Goal: Feedback & Contribution: Submit feedback/report problem

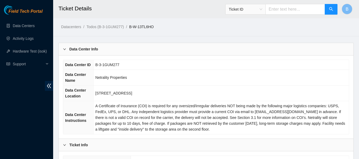
scroll to position [250, 0]
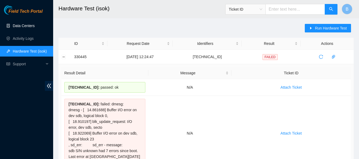
scroll to position [0, 0]
click at [29, 24] on link "Data Centers" at bounding box center [24, 26] width 22 height 4
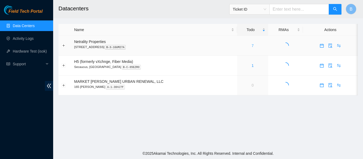
click at [252, 44] on link "7" at bounding box center [253, 46] width 2 height 4
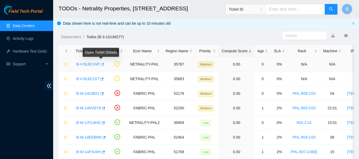
click at [101, 64] on icon "button" at bounding box center [102, 64] width 3 height 3
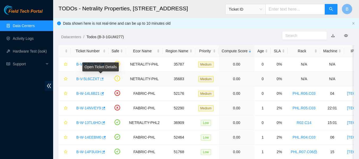
click at [102, 79] on icon "button" at bounding box center [102, 79] width 4 height 4
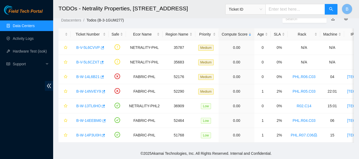
click at [118, 18] on header "TODOs - Netrality Properties, 401 N. Broad (Philadelphia) Ticket ID B" at bounding box center [232, 9] width 359 height 18
click at [103, 104] on icon "button" at bounding box center [103, 106] width 4 height 4
click at [34, 37] on link "Activity Logs" at bounding box center [23, 38] width 21 height 4
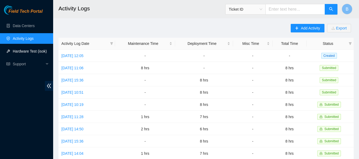
click at [36, 51] on link "Hardware Test (isok)" at bounding box center [30, 51] width 34 height 4
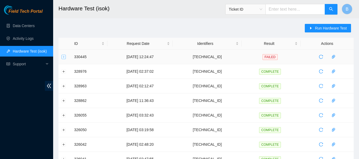
click at [64, 57] on button "Expand row" at bounding box center [64, 57] width 4 height 4
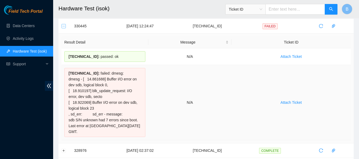
scroll to position [31, 0]
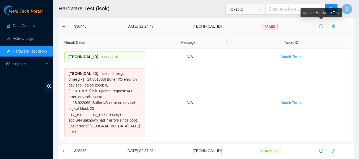
click at [320, 28] on icon "reload" at bounding box center [321, 26] width 4 height 4
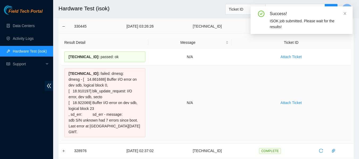
drag, startPoint x: 68, startPoint y: 74, endPoint x: 140, endPoint y: 130, distance: 91.0
click at [140, 130] on div "23.38.167.61 : failed: dmesg: dmesg - [ 14.861688] Buffer I/O error on dev sdb,…" at bounding box center [104, 102] width 81 height 69
copy div "23.38.167.61 : failed: dmesg: dmesg - [ 14.861688] Buffer I/O error on dev sdb,…"
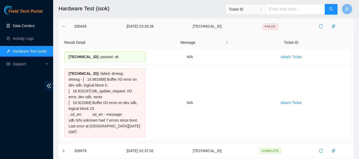
click at [24, 24] on link "Data Centers" at bounding box center [24, 26] width 22 height 4
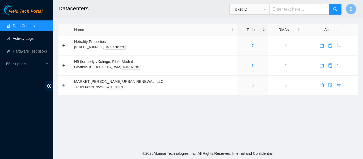
click at [26, 38] on link "Activity Logs" at bounding box center [23, 38] width 21 height 4
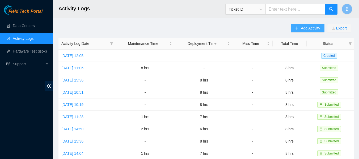
click at [309, 29] on span "Add Activity" at bounding box center [310, 28] width 19 height 6
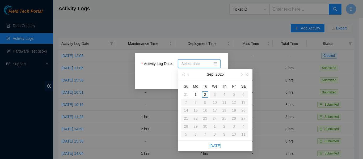
click at [200, 65] on input "Activity Log Date" at bounding box center [196, 64] width 31 height 6
type input "[DATE]"
click at [195, 96] on div "1" at bounding box center [195, 94] width 6 height 6
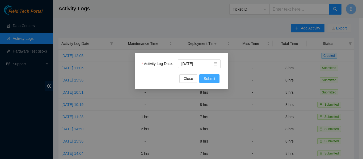
click at [217, 77] on button "Submit" at bounding box center [209, 78] width 20 height 9
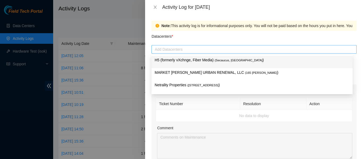
click at [189, 48] on div at bounding box center [254, 49] width 203 height 6
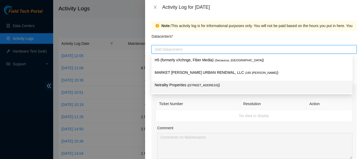
click at [177, 84] on p "Netrality Properties ( 401 N. Broad (Philadelphia) )" at bounding box center [252, 85] width 195 height 6
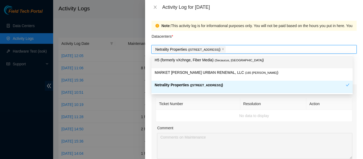
click at [227, 33] on div "Datacenters *" at bounding box center [254, 38] width 205 height 14
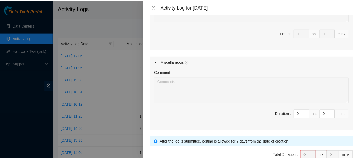
scroll to position [277, 0]
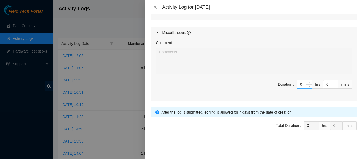
click at [298, 86] on input "0" at bounding box center [304, 85] width 15 height 8
type input "8"
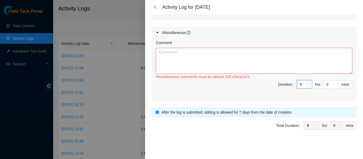
type input "8"
click at [200, 65] on textarea "Comment" at bounding box center [254, 61] width 197 height 26
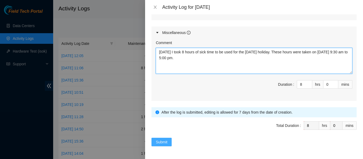
type textarea "Today I took 8 hours of sick time to be used for the Labor day holiday. These h…"
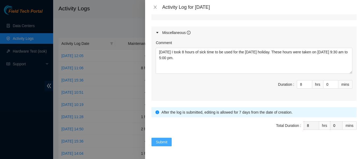
click at [163, 144] on span "Submit" at bounding box center [162, 142] width 12 height 6
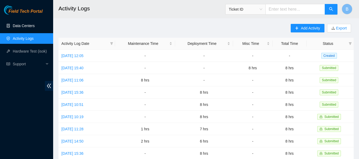
click at [26, 24] on link "Data Centers" at bounding box center [24, 26] width 22 height 4
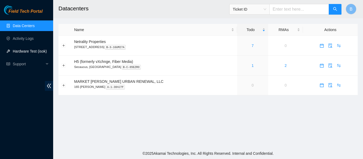
click at [27, 53] on link "Hardware Test (isok)" at bounding box center [30, 51] width 34 height 4
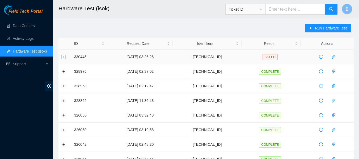
click at [63, 57] on button "Expand row" at bounding box center [64, 57] width 4 height 4
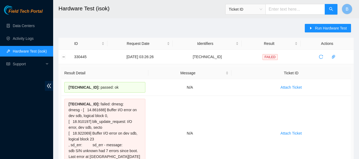
click at [322, 57] on icon "reload" at bounding box center [321, 57] width 4 height 4
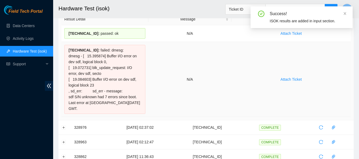
scroll to position [52, 0]
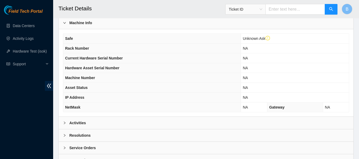
scroll to position [217, 0]
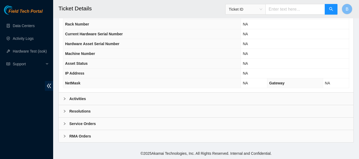
click at [90, 100] on div "Activities" at bounding box center [206, 99] width 295 height 12
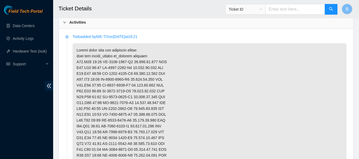
scroll to position [294, 0]
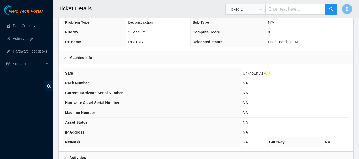
scroll to position [217, 0]
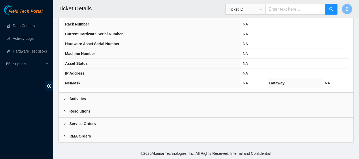
click at [96, 98] on div "Activities" at bounding box center [206, 99] width 295 height 12
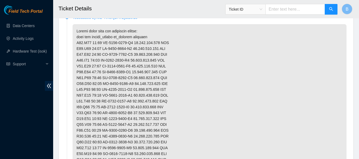
scroll to position [319, 0]
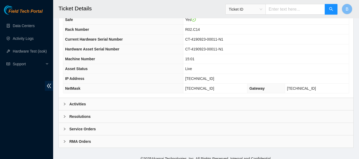
scroll to position [207, 0]
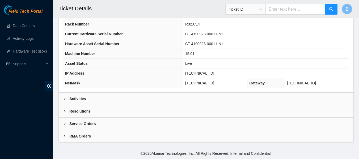
click at [84, 97] on b "Activities" at bounding box center [77, 99] width 16 height 6
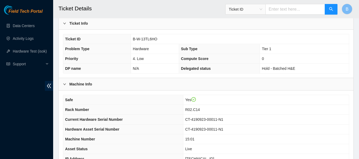
scroll to position [121, 0]
drag, startPoint x: 133, startPoint y: 39, endPoint x: 158, endPoint y: 39, distance: 24.7
click at [158, 39] on td "B-W-13TL6HO" at bounding box center [240, 40] width 218 height 10
copy span "B-W-13TL6HO"
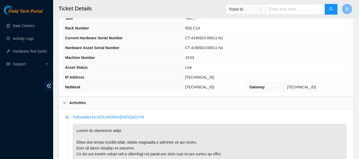
scroll to position [161, 0]
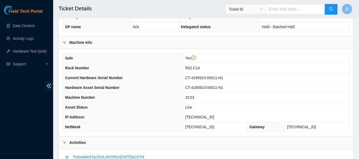
scroll to position [163, 0]
